Goal: Task Accomplishment & Management: Manage account settings

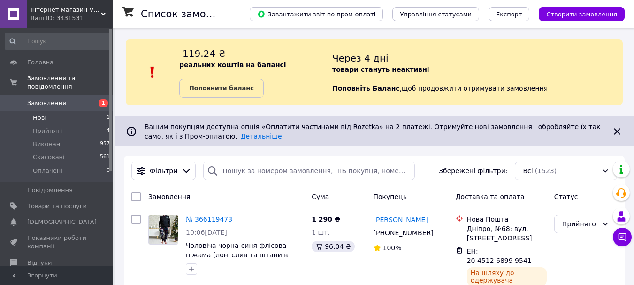
click at [86, 111] on li "Нові 1" at bounding box center [57, 117] width 115 height 13
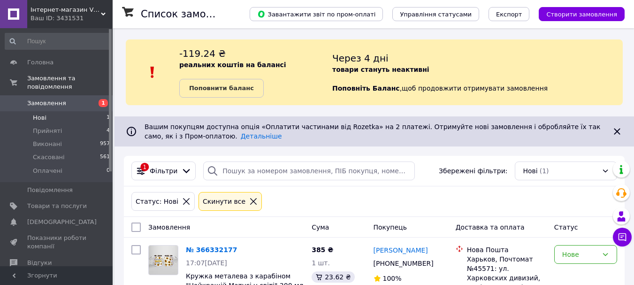
scroll to position [41, 0]
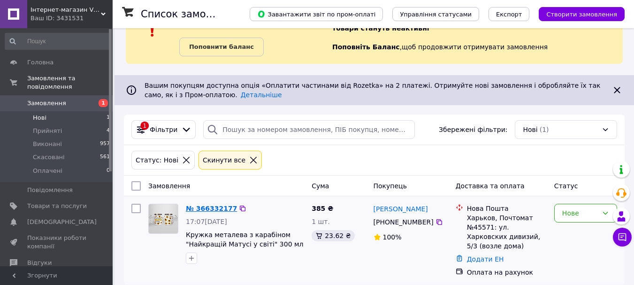
click at [213, 210] on link "№ 366332177" at bounding box center [211, 209] width 51 height 8
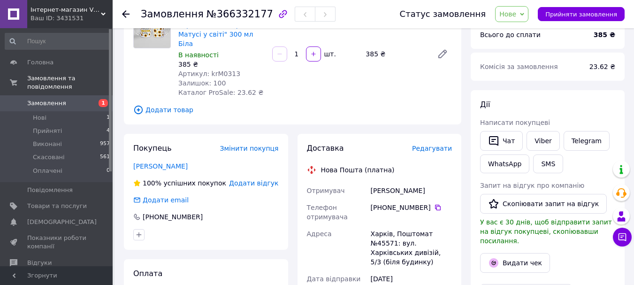
scroll to position [47, 0]
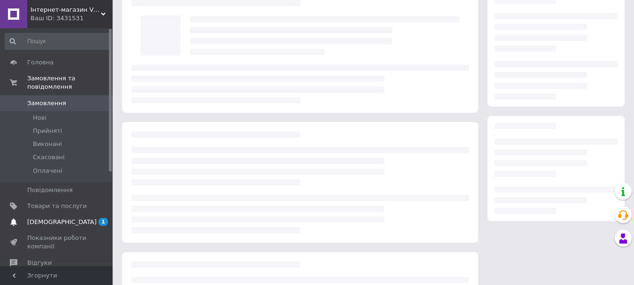
scroll to position [47, 0]
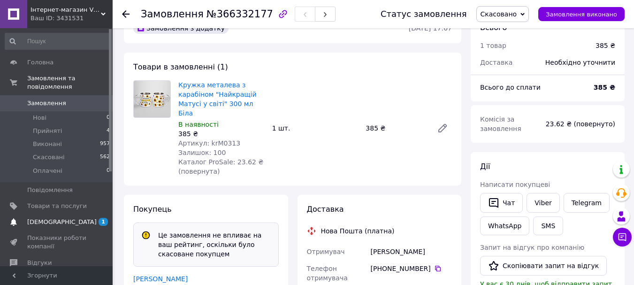
click at [54, 218] on span "[DEMOGRAPHIC_DATA]" at bounding box center [61, 222] width 69 height 8
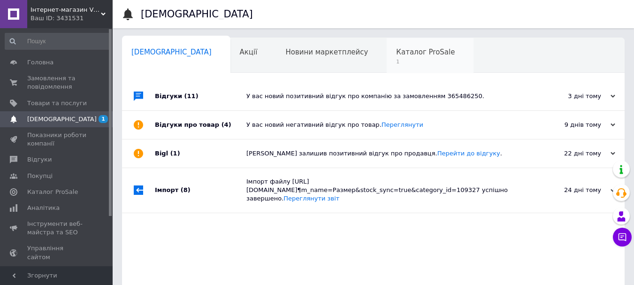
click at [396, 60] on span "1" at bounding box center [425, 61] width 59 height 7
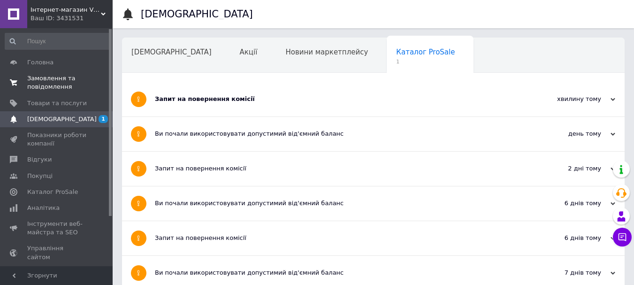
click at [43, 77] on span "Замовлення та повідомлення" at bounding box center [57, 82] width 60 height 17
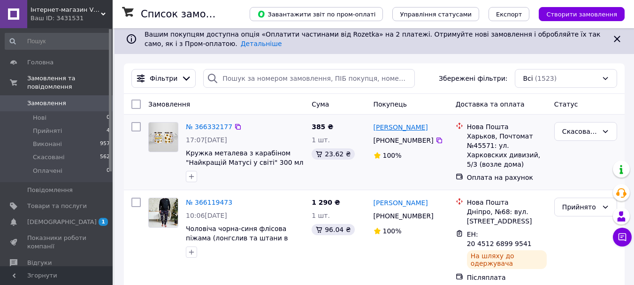
scroll to position [94, 0]
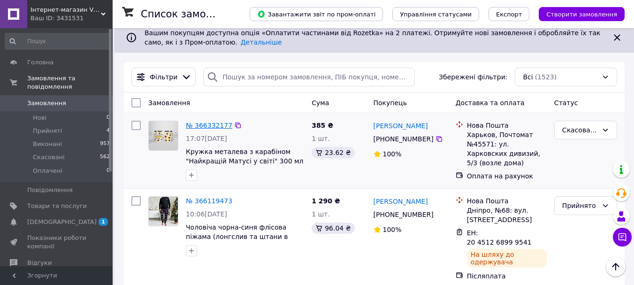
click at [199, 124] on link "№ 366332177" at bounding box center [209, 126] width 46 height 8
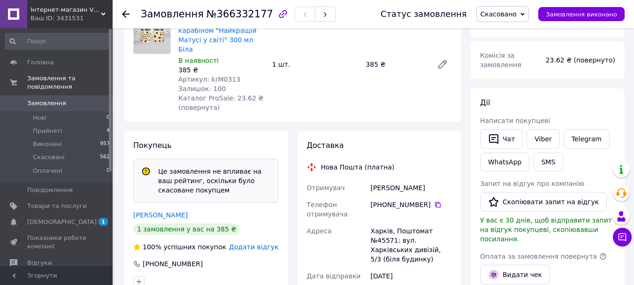
scroll to position [94, 0]
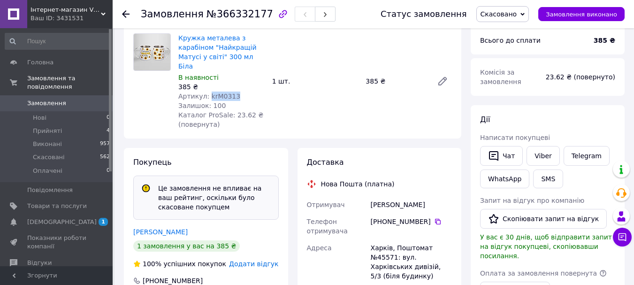
drag, startPoint x: 206, startPoint y: 84, endPoint x: 269, endPoint y: 87, distance: 63.4
click at [269, 87] on div "Кружка металева з карабіном "Найкращій Матусі у світі" 300 мл Біла В наявност…" at bounding box center [315, 81] width 281 height 100
copy span "krM0313"
click at [163, 58] on img at bounding box center [152, 52] width 37 height 37
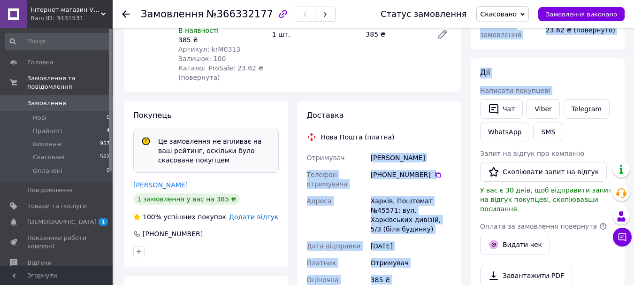
drag, startPoint x: 371, startPoint y: 147, endPoint x: 468, endPoint y: 143, distance: 96.8
click at [470, 143] on div "Замовлення з додатку 12.10.2025 • 17:07 Товари в замовленні (1) Кружка металева…" at bounding box center [374, 242] width 510 height 646
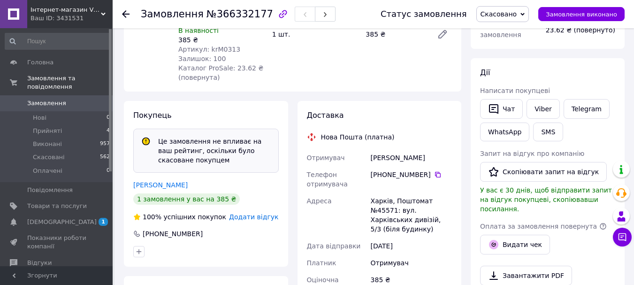
click at [429, 132] on div "Нова Пошта (платна)" at bounding box center [380, 136] width 150 height 9
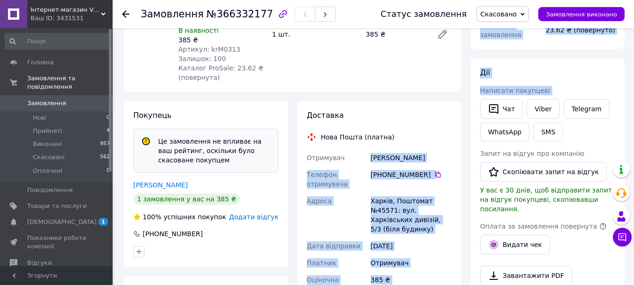
drag, startPoint x: 371, startPoint y: 150, endPoint x: 469, endPoint y: 148, distance: 98.6
click at [470, 147] on div "Замовлення з додатку 12.10.2025 • 17:07 Товари в замовленні (1) Кружка металева…" at bounding box center [374, 242] width 510 height 646
click at [441, 149] on div "Корниенко Валентин" at bounding box center [411, 157] width 85 height 17
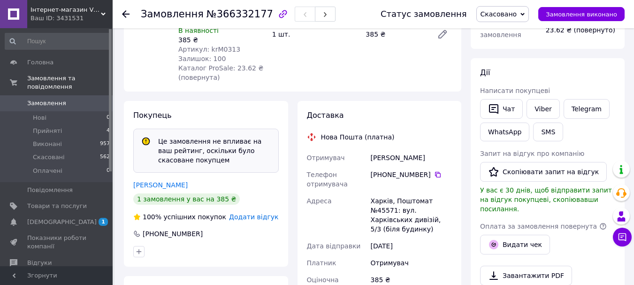
drag, startPoint x: 372, startPoint y: 146, endPoint x: 433, endPoint y: 151, distance: 60.7
click at [436, 150] on div "Корниенко Валентин" at bounding box center [411, 157] width 85 height 17
drag, startPoint x: 432, startPoint y: 164, endPoint x: 473, endPoint y: 27, distance: 142.6
click at [434, 171] on icon at bounding box center [438, 175] width 8 height 8
drag, startPoint x: 371, startPoint y: 191, endPoint x: 387, endPoint y: 192, distance: 16.5
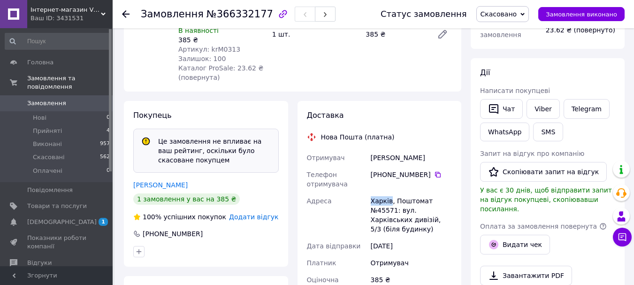
click at [389, 194] on div "Отримувач Корниенко Валентин Телефон отримувача +380 97 772 51 94   Адреса Харк…" at bounding box center [379, 223] width 149 height 148
copy div "Адреса Харків"
drag, startPoint x: 371, startPoint y: 203, endPoint x: 395, endPoint y: 204, distance: 23.5
click at [395, 204] on div "Харків, Поштомат №45571: вул. Харківських дивізій, 5/3 (біля будинку)" at bounding box center [411, 214] width 85 height 45
copy div "№45571"
